Goal: Task Accomplishment & Management: Use online tool/utility

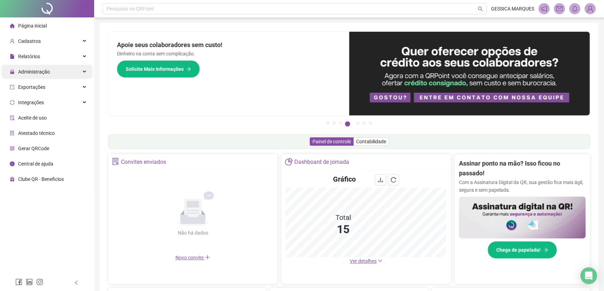
click at [47, 72] on span "Administração" at bounding box center [34, 72] width 32 height 6
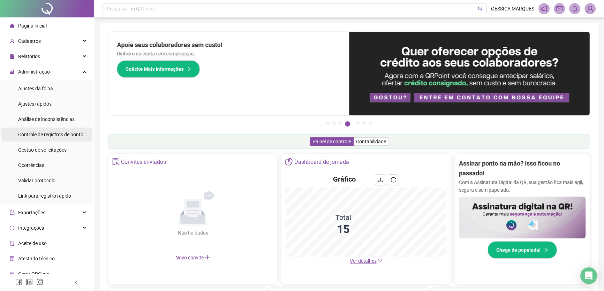
click at [51, 136] on span "Controle de registros de ponto" at bounding box center [50, 135] width 65 height 6
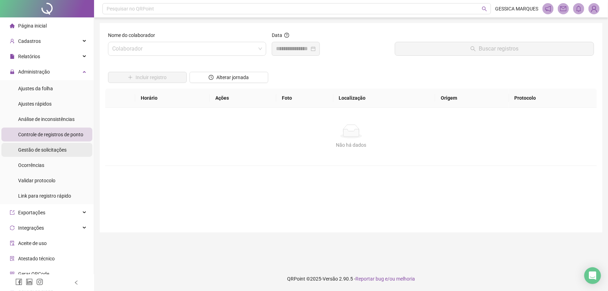
click at [45, 148] on span "Gestão de solicitações" at bounding box center [42, 150] width 48 height 6
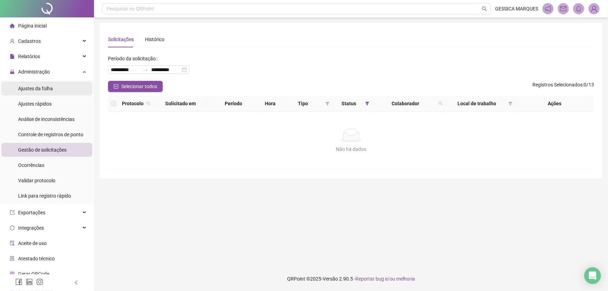
click at [48, 90] on span "Ajustes da folha" at bounding box center [35, 89] width 35 height 6
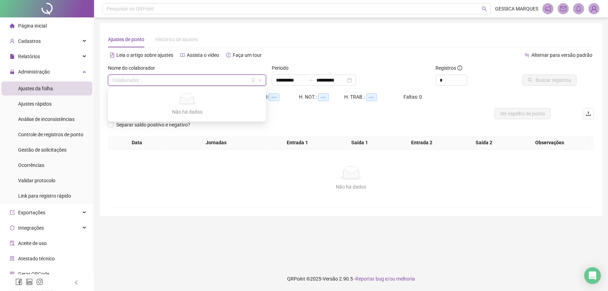
click at [194, 76] on input "search" at bounding box center [184, 80] width 144 height 10
click at [145, 79] on input "search" at bounding box center [184, 80] width 144 height 10
